Goal: Task Accomplishment & Management: Use online tool/utility

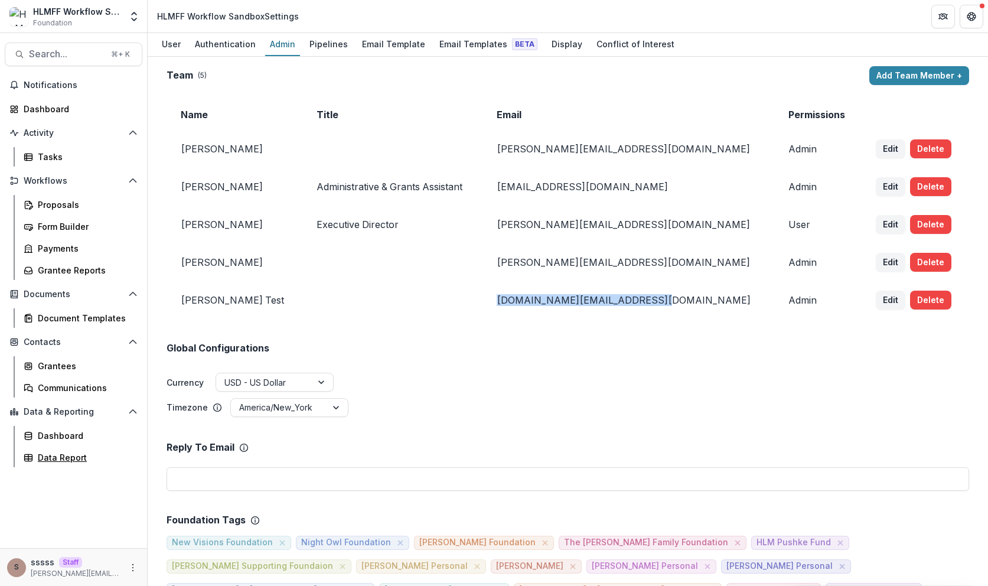
click at [65, 462] on div "Data Report" at bounding box center [85, 457] width 95 height 12
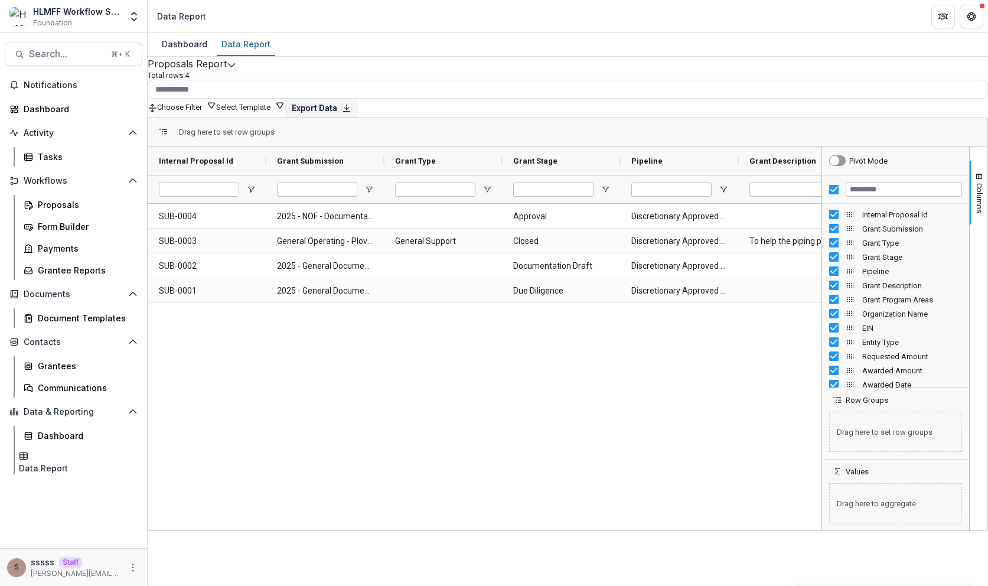
click at [216, 102] on button "Choose Filter" at bounding box center [186, 105] width 59 height 11
click at [802, 277] on button "Team Filters" at bounding box center [781, 281] width 41 height 9
click at [858, 277] on button "[PERSON_NAME]" at bounding box center [830, 281] width 57 height 9
click at [236, 71] on button "Edit selected report" at bounding box center [231, 64] width 9 height 14
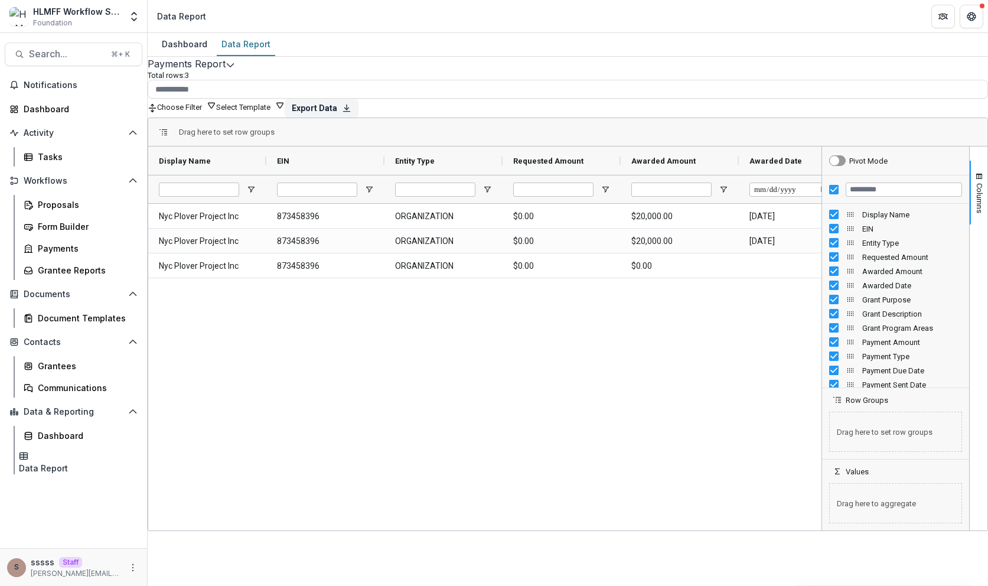
click at [216, 101] on button "Choose Filter" at bounding box center [186, 105] width 59 height 11
click at [802, 277] on button "Team Filters" at bounding box center [781, 281] width 41 height 9
click at [858, 277] on button "[PERSON_NAME]" at bounding box center [830, 281] width 57 height 9
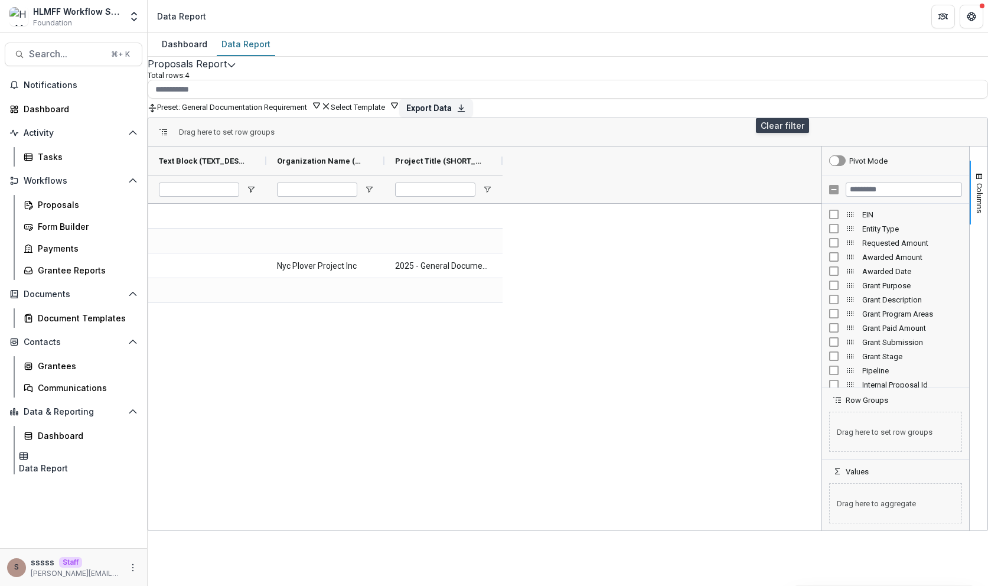
click at [329, 104] on line "default" at bounding box center [326, 106] width 5 height 5
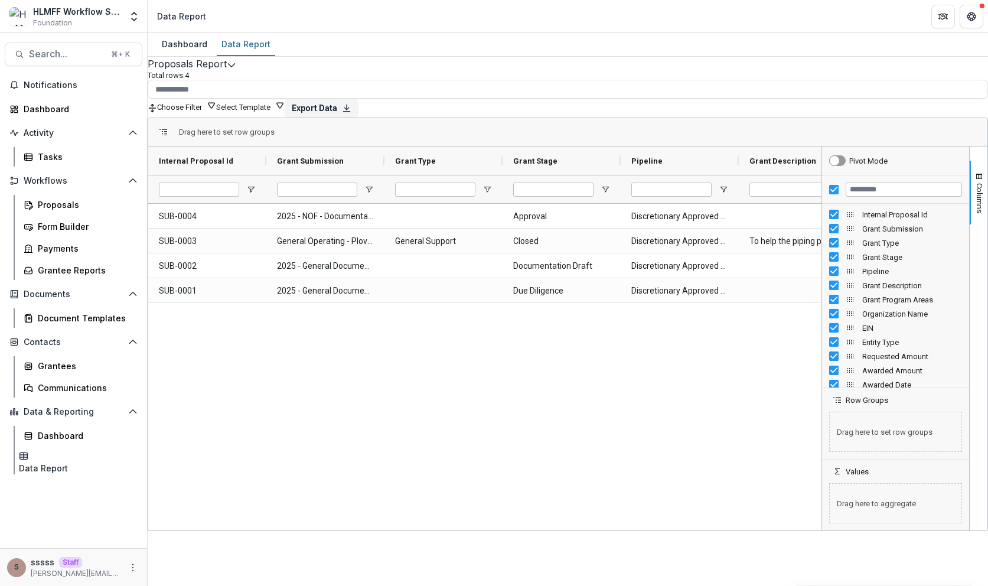
click at [236, 70] on icon "Edit selected report" at bounding box center [231, 64] width 9 height 9
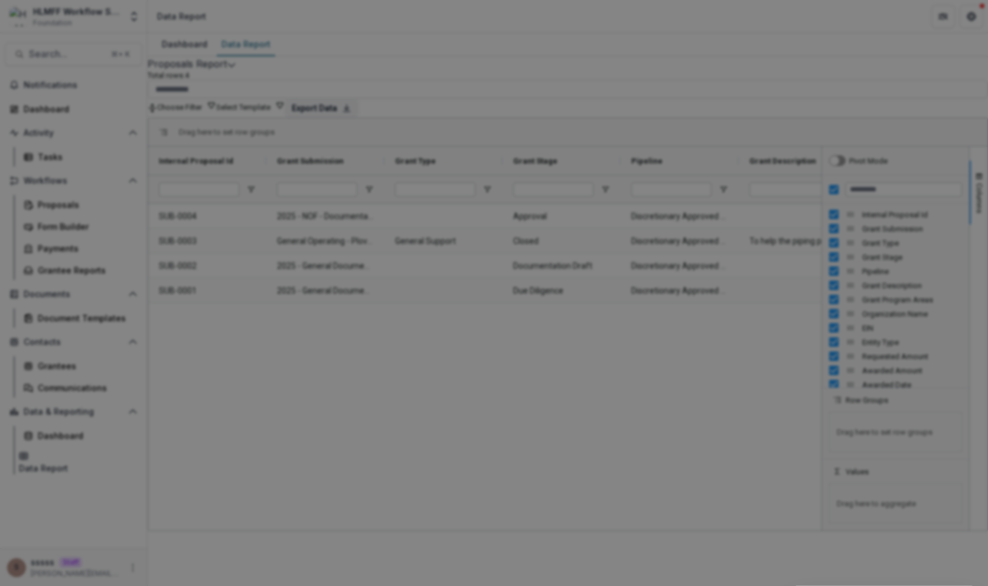
click at [639, 395] on div "NON-TIMEFRAME Reports Payments Report Proposals Report Reporting Data Review Re…" at bounding box center [494, 293] width 988 height 586
